Goal: Find specific page/section: Find specific page/section

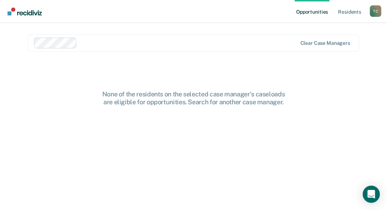
click at [115, 42] on div at bounding box center [188, 43] width 217 height 8
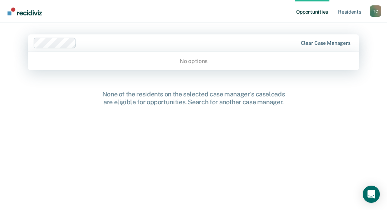
click at [44, 126] on div "None of the residents on the selected case manager's caseloads are eligible for…" at bounding box center [193, 155] width 331 height 130
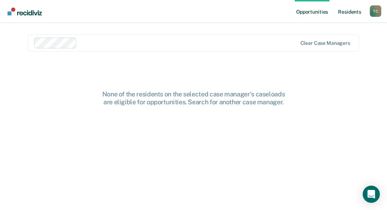
click at [346, 11] on link "Resident s" at bounding box center [350, 11] width 26 height 23
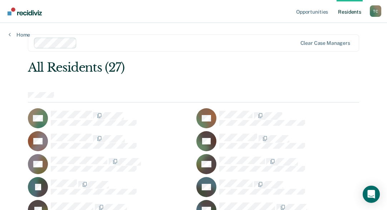
click at [238, 13] on nav "Opportunities Resident s [PERSON_NAME] Profile How it works Log Out" at bounding box center [194, 11] width 376 height 23
